Goal: Information Seeking & Learning: Learn about a topic

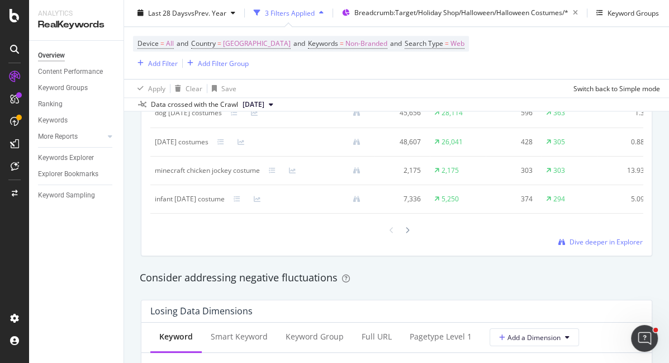
scroll to position [1164, 0]
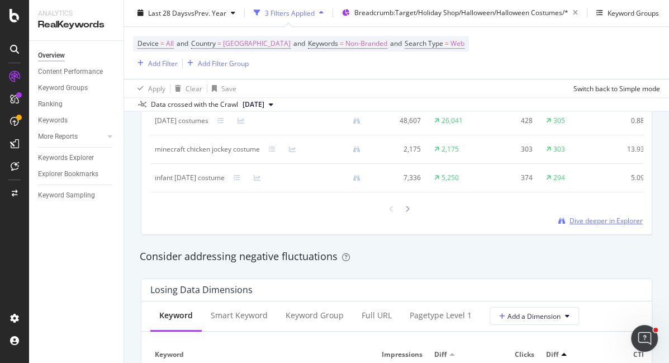
click at [598, 222] on span "Dive deeper in Explorer" at bounding box center [605, 220] width 73 height 9
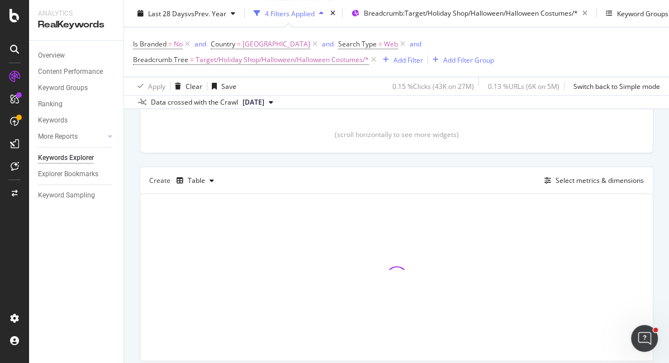
scroll to position [286, 0]
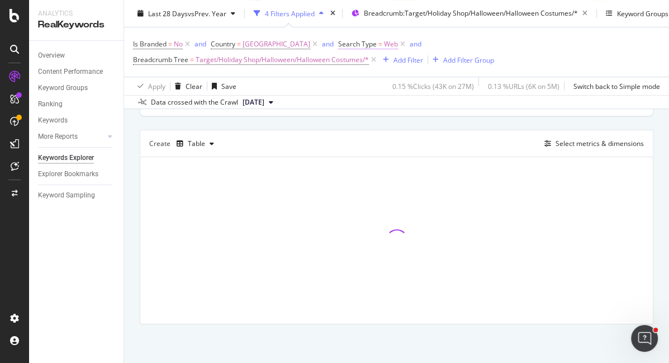
click at [382, 43] on span "=" at bounding box center [380, 43] width 4 height 9
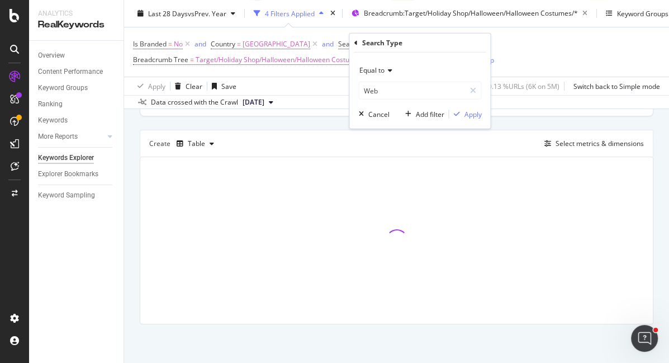
click at [375, 74] on div "Equal to" at bounding box center [419, 70] width 123 height 18
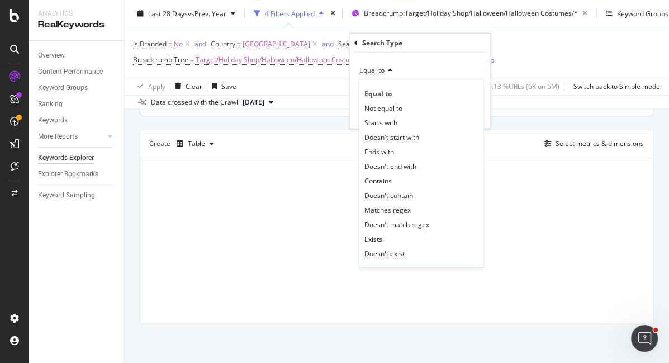
click at [394, 53] on div "Equal to Equal to Not equal to Starts with Doesn't start with Ends with Doesn't…" at bounding box center [419, 91] width 141 height 76
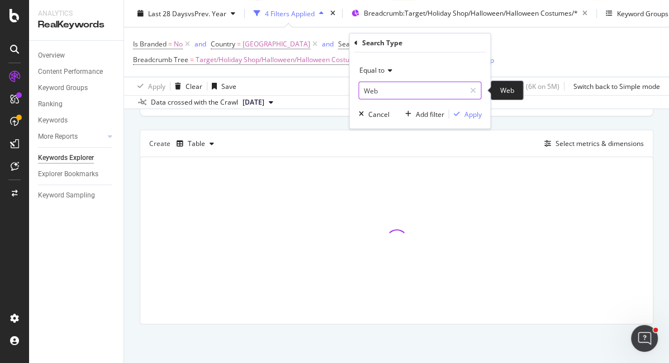
click at [379, 90] on input "Web" at bounding box center [412, 91] width 106 height 18
click at [386, 65] on div "Equal to" at bounding box center [419, 70] width 123 height 18
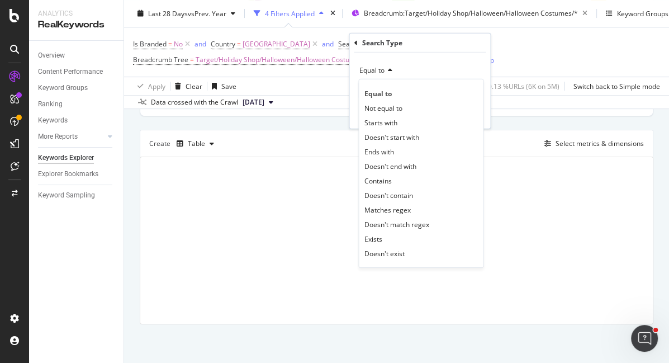
click at [522, 38] on div "Is Branded = No and Country = [GEOGRAPHIC_DATA] and Search Type = Web and Bread…" at bounding box center [396, 51] width 527 height 31
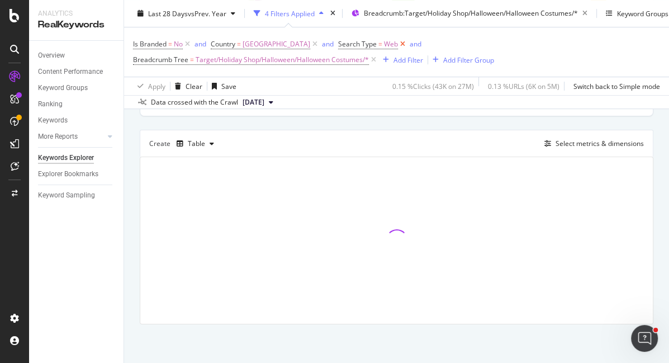
click at [407, 43] on icon at bounding box center [402, 44] width 9 height 11
